Goal: Task Accomplishment & Management: Complete application form

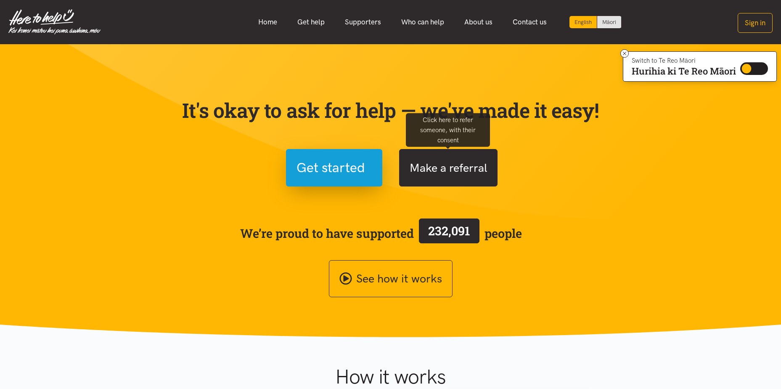
click at [423, 170] on button "Make a referral" at bounding box center [448, 167] width 98 height 37
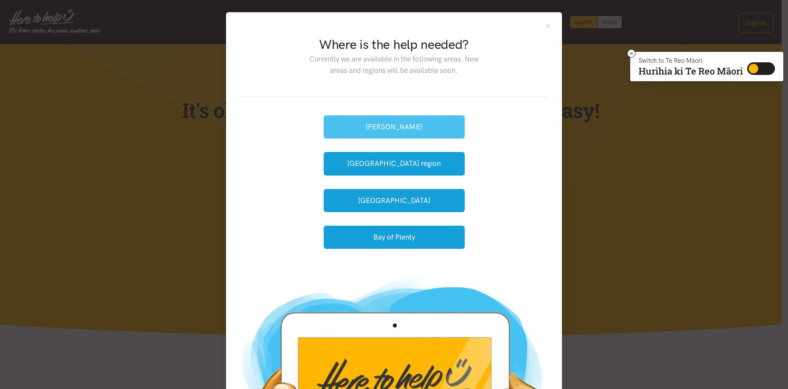
click at [390, 128] on button "[PERSON_NAME]" at bounding box center [394, 126] width 141 height 23
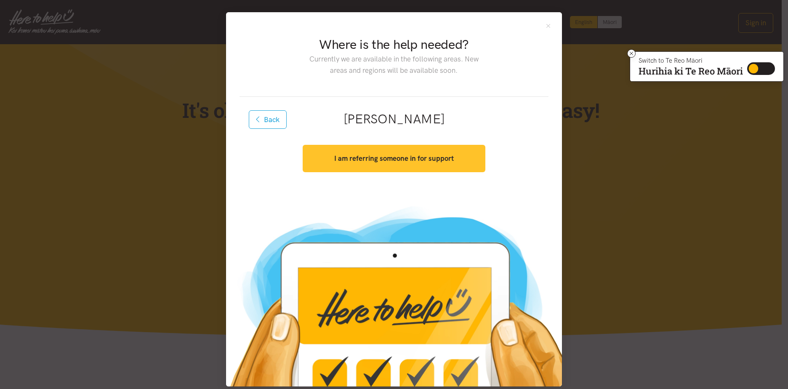
click at [384, 156] on strong "I am referring someone in for support" at bounding box center [393, 158] width 119 height 8
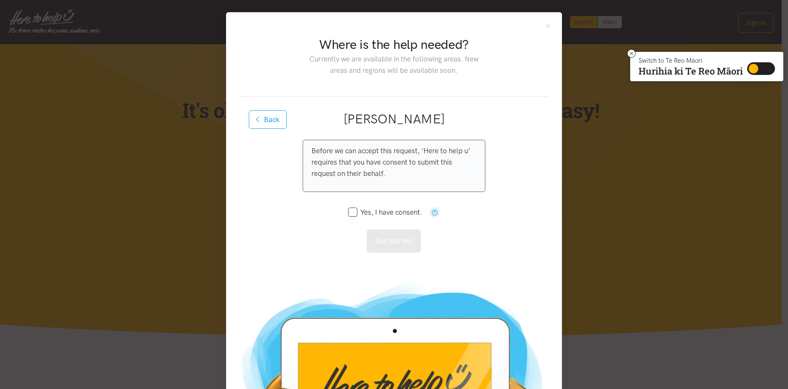
click at [352, 212] on input "Yes, I have consent." at bounding box center [385, 212] width 74 height 7
checkbox input "true"
click at [386, 240] on button "Get started" at bounding box center [393, 240] width 54 height 23
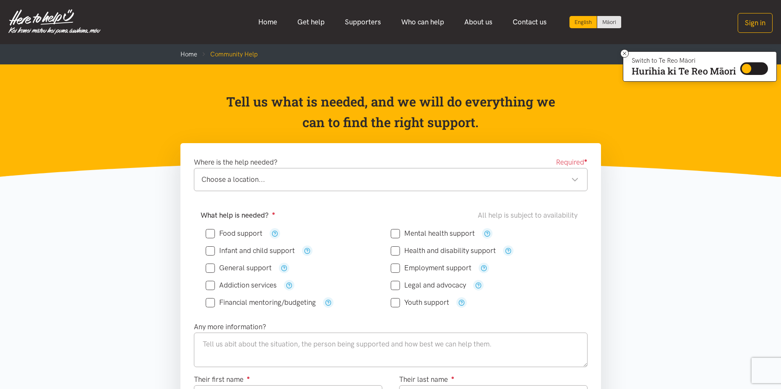
click at [216, 284] on input "Addiction services" at bounding box center [241, 284] width 71 height 7
checkbox input "true"
click at [212, 304] on input "Financial mentoring/budgeting" at bounding box center [261, 302] width 110 height 7
checkbox input "true"
click at [396, 233] on input "Mental health support" at bounding box center [433, 233] width 84 height 7
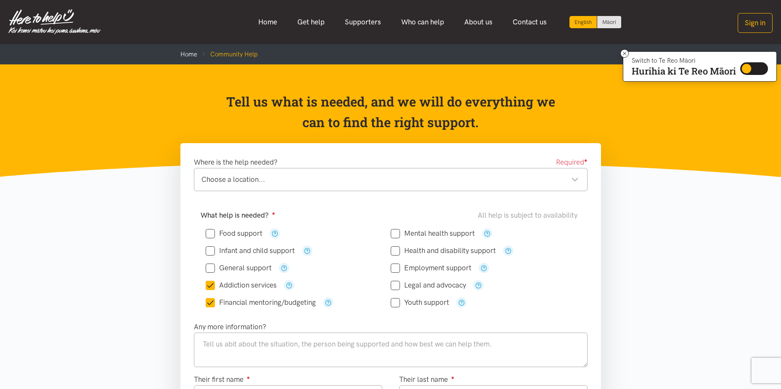
checkbox input "true"
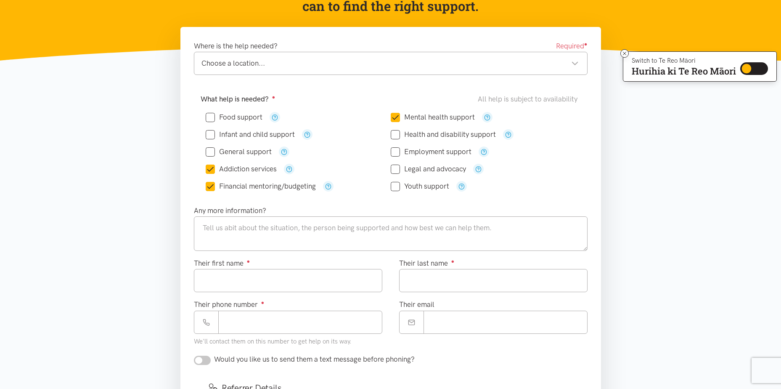
scroll to position [117, 0]
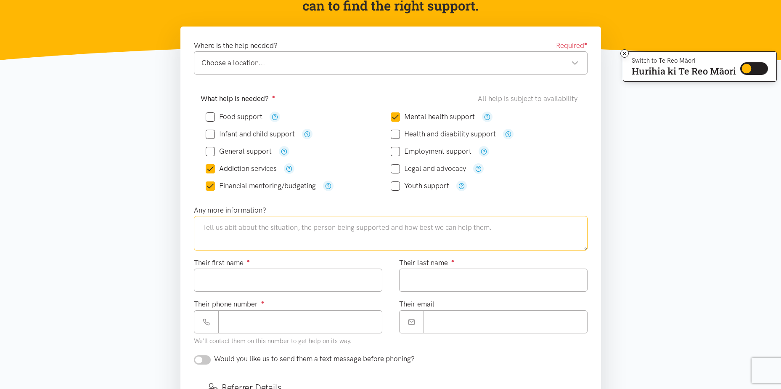
click at [276, 225] on textarea at bounding box center [391, 233] width 394 height 35
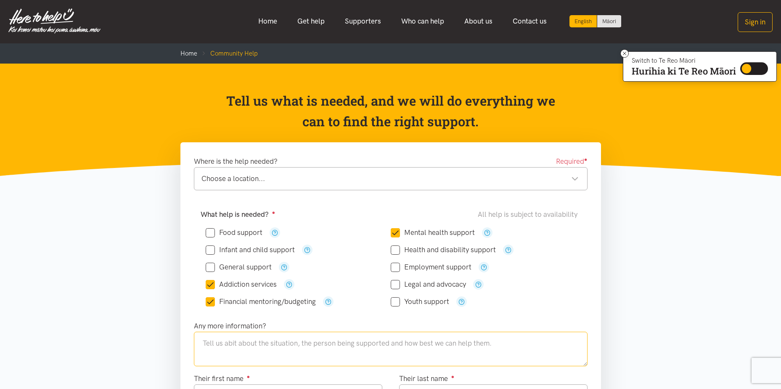
scroll to position [0, 0]
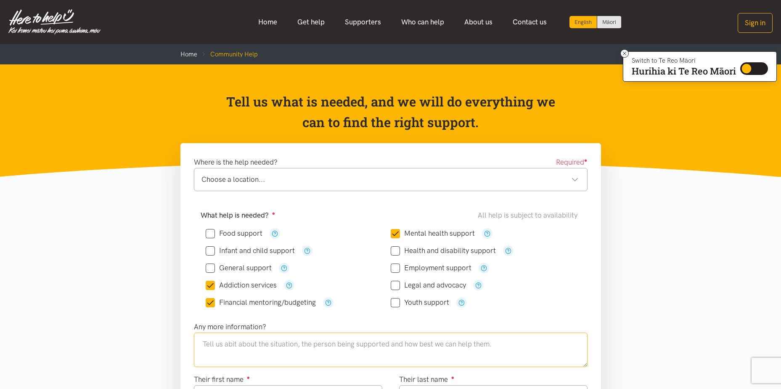
click at [574, 176] on div "Choose a location..." at bounding box center [390, 179] width 377 height 11
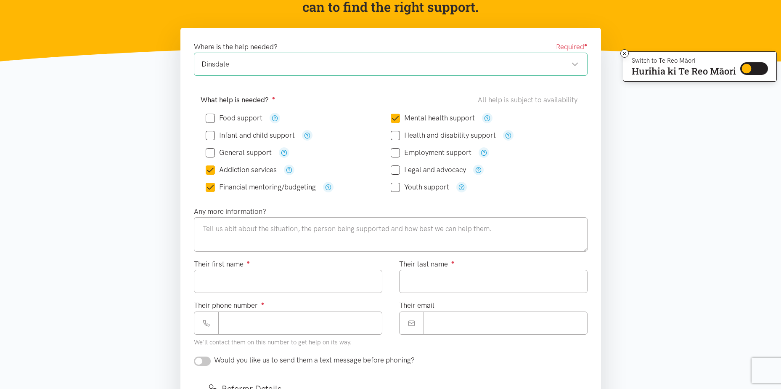
scroll to position [117, 0]
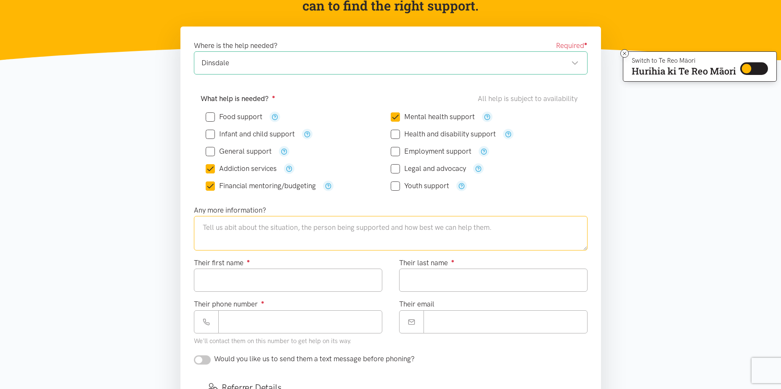
click at [270, 225] on textarea at bounding box center [391, 233] width 394 height 35
type textarea "My son has a drinking problem which has affected his job and got him into finan…"
click at [320, 280] on input "Their first name ●" at bounding box center [288, 279] width 189 height 23
type input "*********"
click at [416, 279] on input "Their last name ●" at bounding box center [493, 279] width 189 height 23
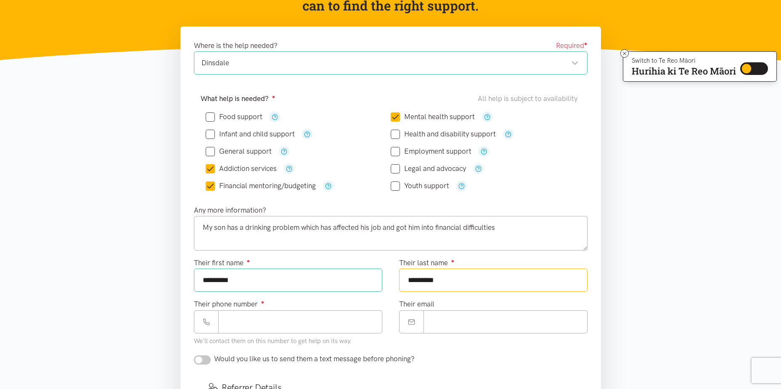
type input "*********"
click at [626, 270] on section "Where is the help needed? Required ● Dinsdale [GEOGRAPHIC_DATA] [GEOGRAPHIC_DAT…" at bounding box center [390, 342] width 781 height 630
click at [323, 316] on input "Their phone number ●" at bounding box center [300, 321] width 164 height 23
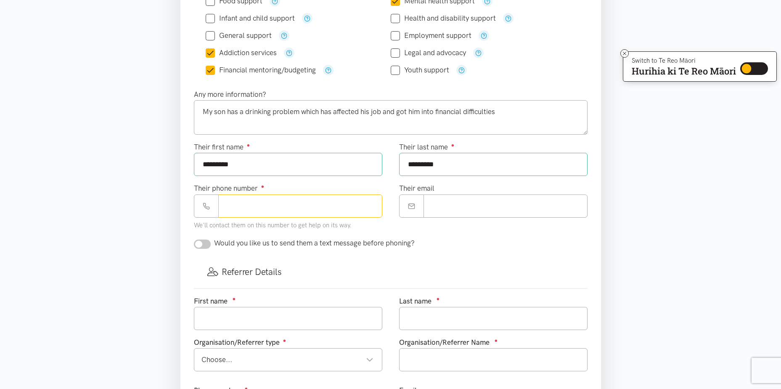
scroll to position [233, 0]
click at [443, 207] on input "Their email" at bounding box center [506, 205] width 164 height 23
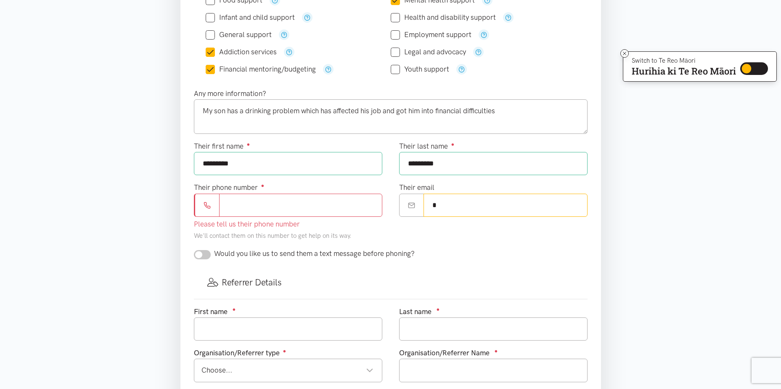
type input "**********"
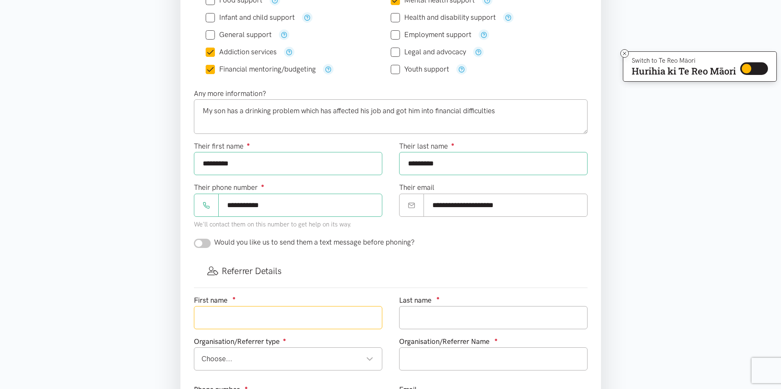
click at [277, 319] on input "text" at bounding box center [288, 317] width 189 height 23
type input "[PERSON_NAME]"
click at [441, 322] on input "text" at bounding box center [493, 317] width 189 height 23
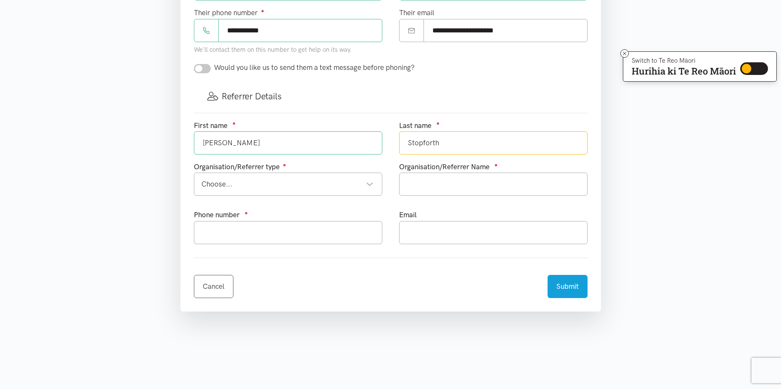
scroll to position [408, 0]
click at [372, 185] on div "Choose..." at bounding box center [288, 183] width 172 height 11
type input "Stopforth"
click at [436, 185] on input "text" at bounding box center [493, 183] width 189 height 23
type input "M"
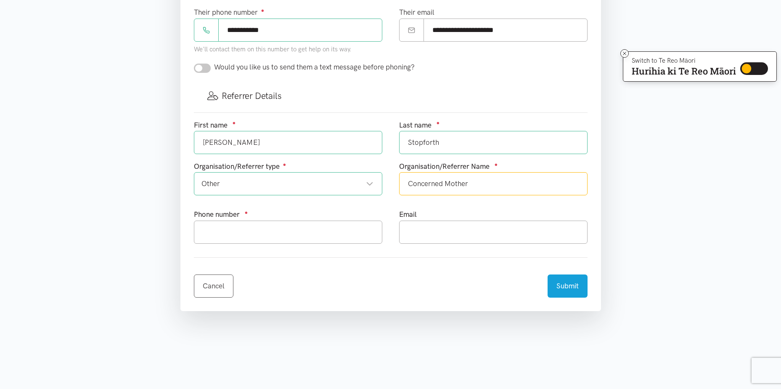
type input "Concerned Mother"
click at [307, 231] on input "text" at bounding box center [288, 231] width 189 height 23
type input "0272175976"
click at [453, 233] on input "text" at bounding box center [493, 231] width 189 height 23
type input "[EMAIL_ADDRESS][DOMAIN_NAME]"
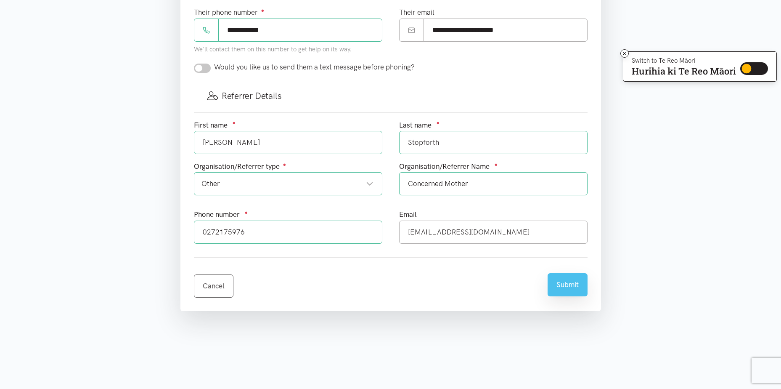
click at [567, 285] on button "Submit" at bounding box center [568, 284] width 40 height 23
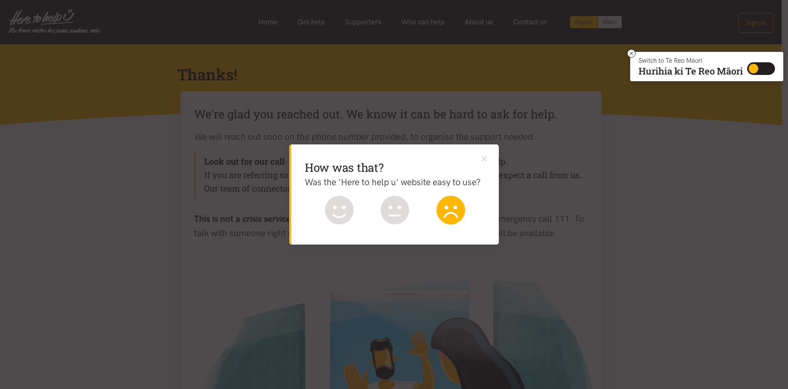
click at [451, 204] on icon at bounding box center [450, 210] width 29 height 29
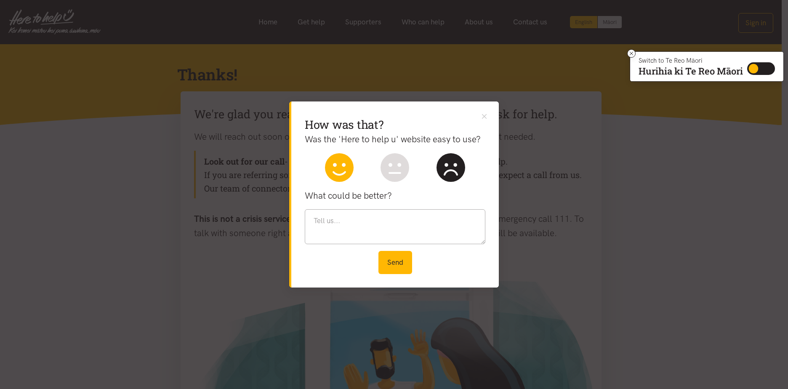
click at [330, 172] on icon at bounding box center [339, 167] width 29 height 29
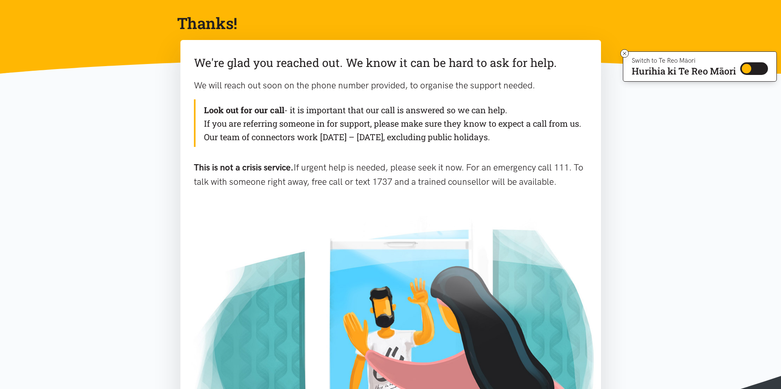
scroll to position [50, 0]
